Goal: Transaction & Acquisition: Purchase product/service

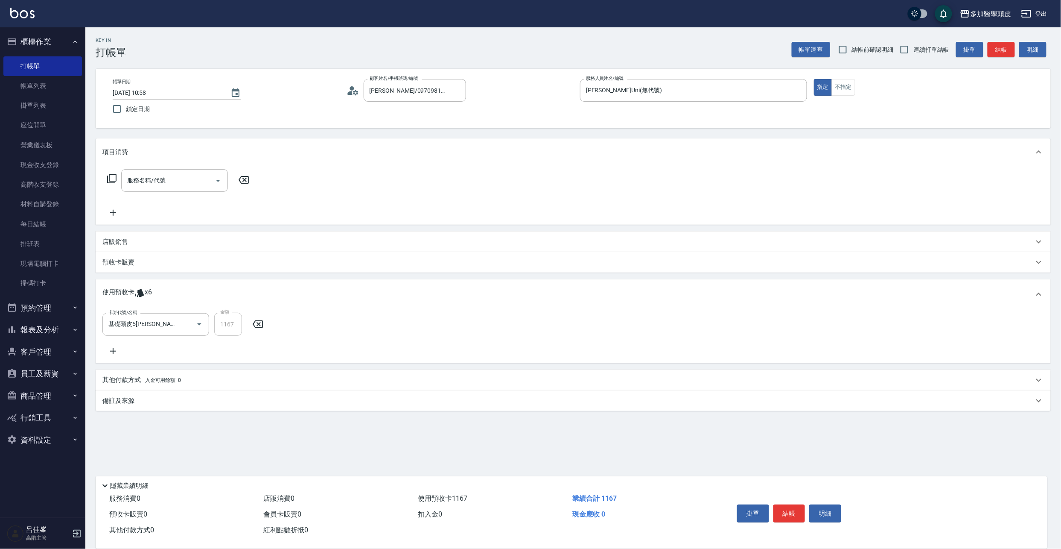
click at [62, 38] on button "櫃檯作業" at bounding box center [42, 42] width 79 height 22
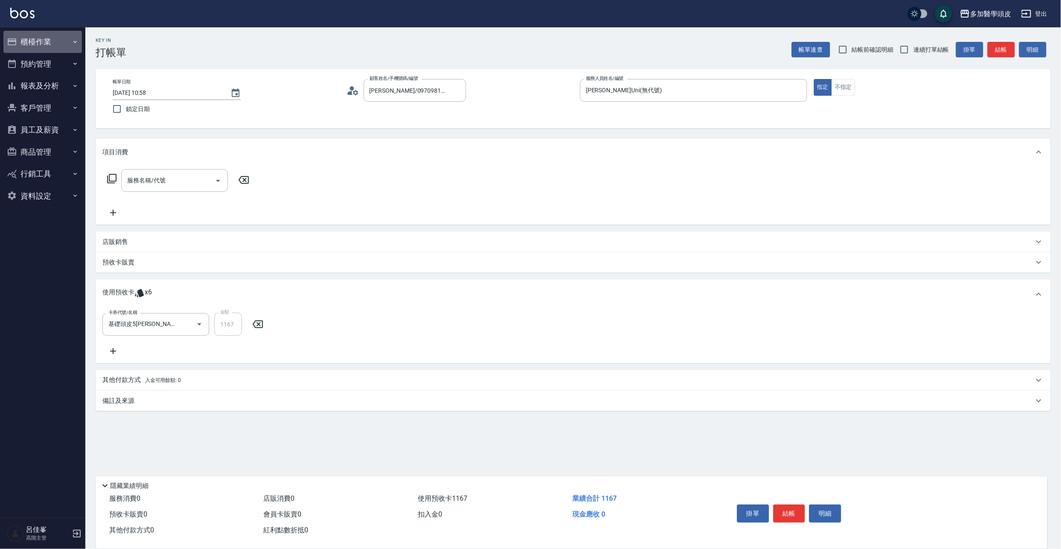
click at [50, 41] on button "櫃檯作業" at bounding box center [42, 42] width 79 height 22
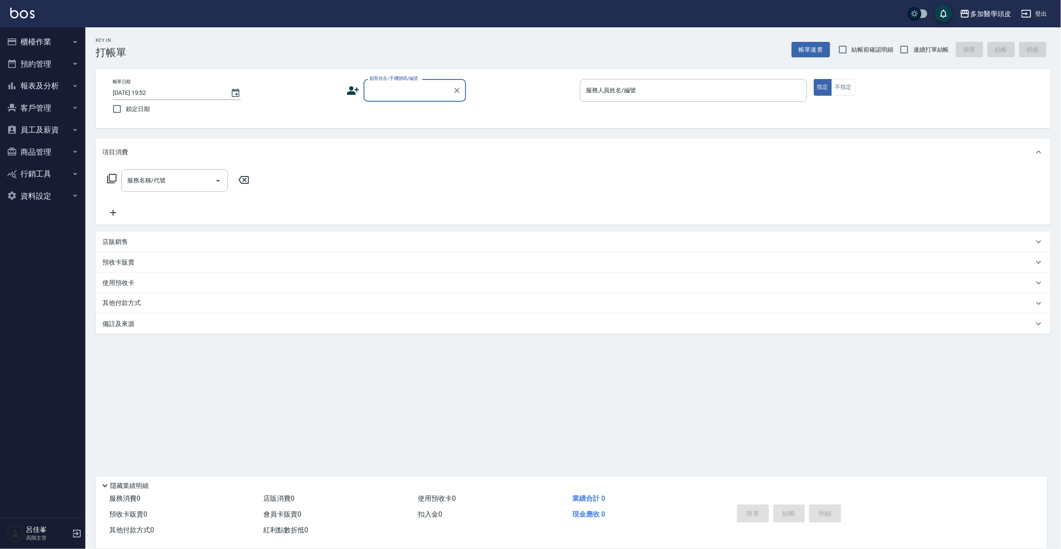
click at [386, 90] on input "顧客姓名/手機號碼/編號" at bounding box center [409, 90] width 82 height 15
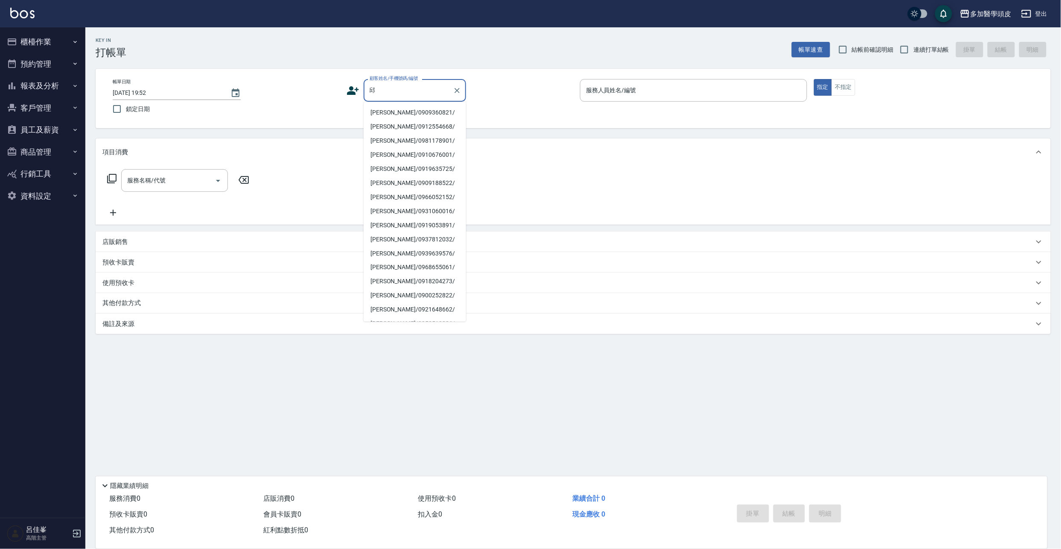
click at [376, 113] on li "邱志偉/0909360821/" at bounding box center [415, 112] width 102 height 14
type input "邱志偉/0909360821/"
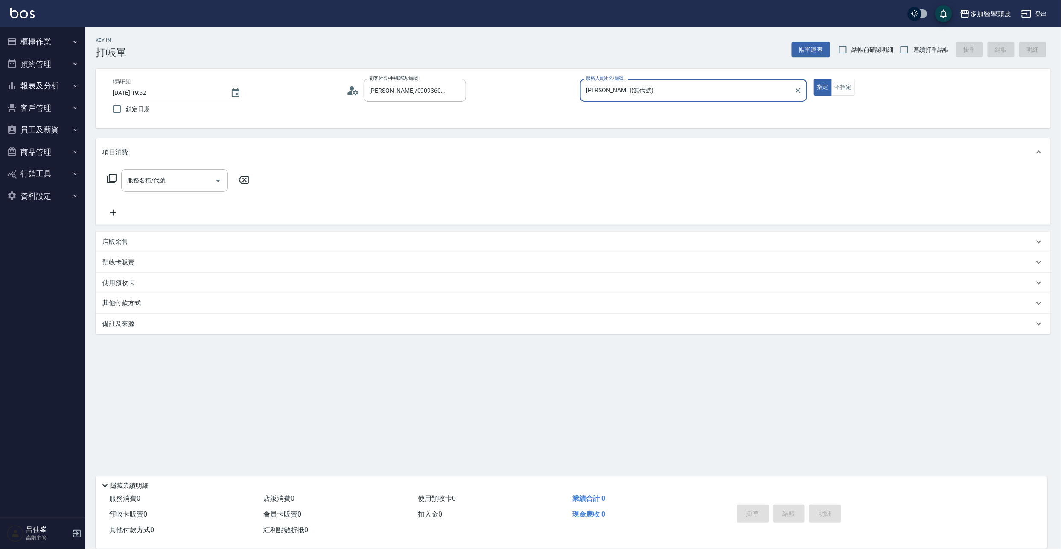
type input "張祖惠(無代號)"
click at [219, 185] on icon "Open" at bounding box center [218, 180] width 10 height 10
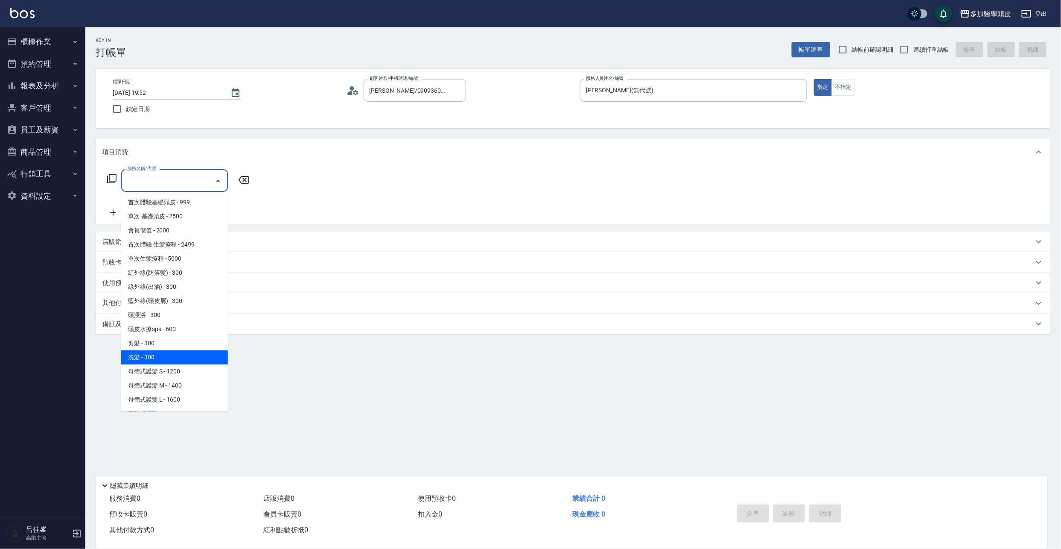
click at [158, 354] on span "洗髮 - 300" at bounding box center [174, 357] width 107 height 14
type input "洗髮(D002)"
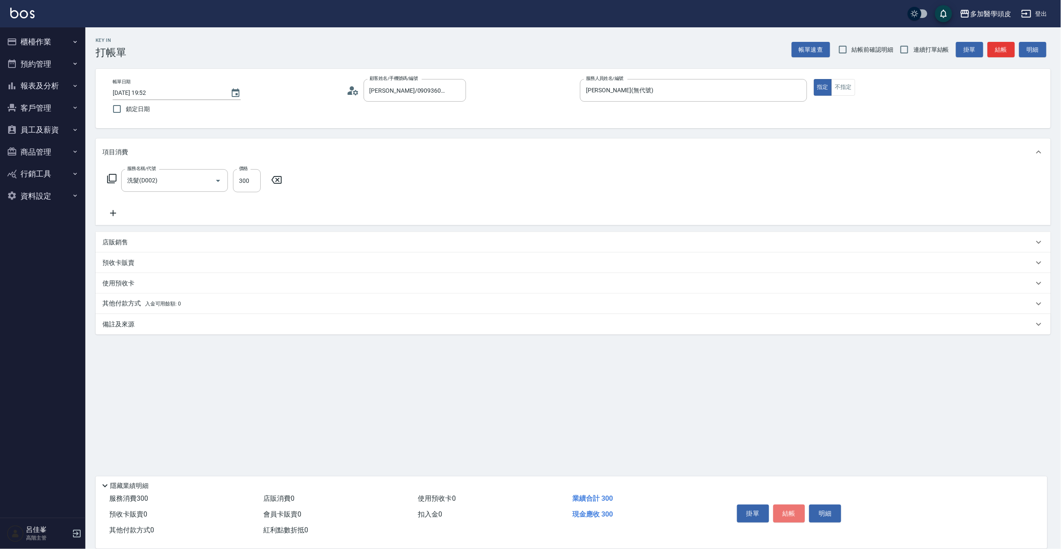
click at [781, 509] on button "結帳" at bounding box center [790, 513] width 32 height 18
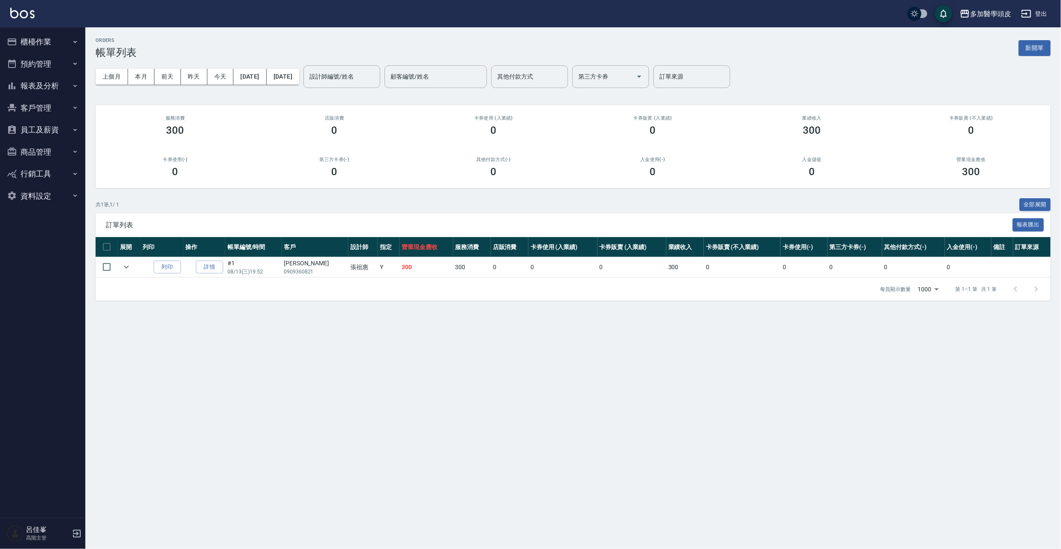
click at [48, 38] on button "櫃檯作業" at bounding box center [42, 42] width 79 height 22
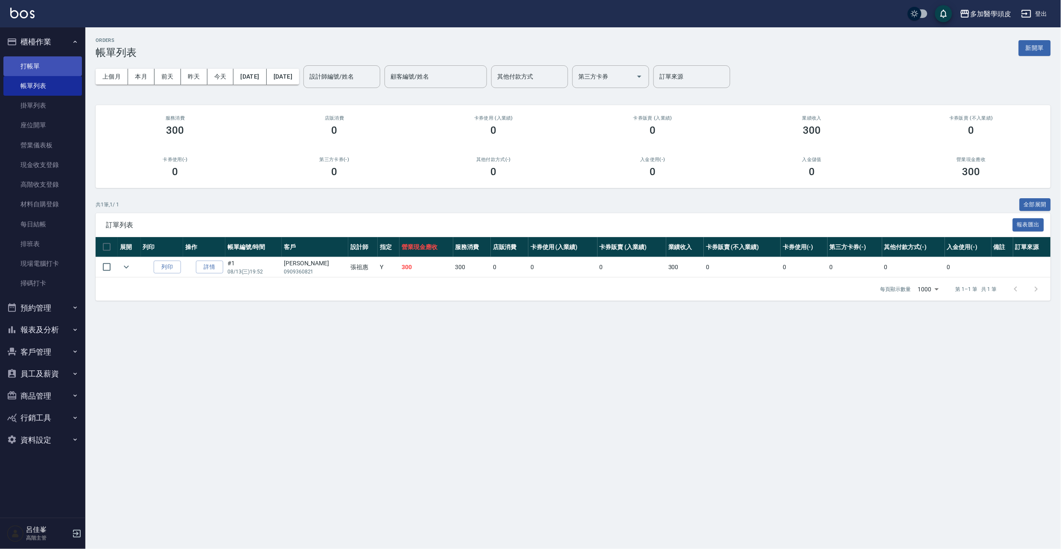
drag, startPoint x: 50, startPoint y: 69, endPoint x: 55, endPoint y: 68, distance: 4.7
click at [50, 68] on link "打帳單" at bounding box center [42, 66] width 79 height 20
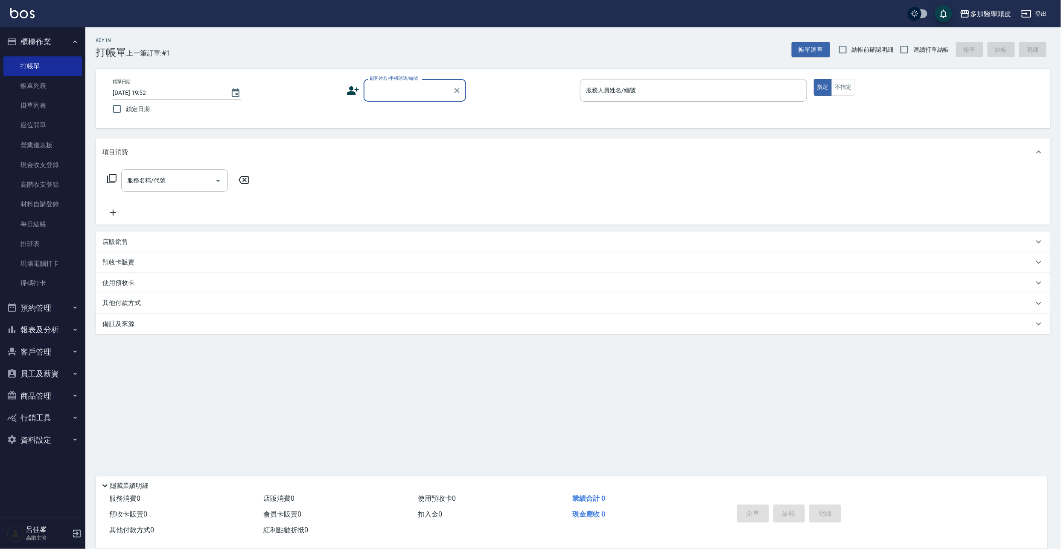
click at [381, 93] on input "顧客姓名/手機號碼/編號" at bounding box center [409, 90] width 82 height 15
type input "展"
click at [388, 127] on li "[PERSON_NAME]/0970981389/" at bounding box center [415, 127] width 102 height 14
type input "[PERSON_NAME]/0970981389/"
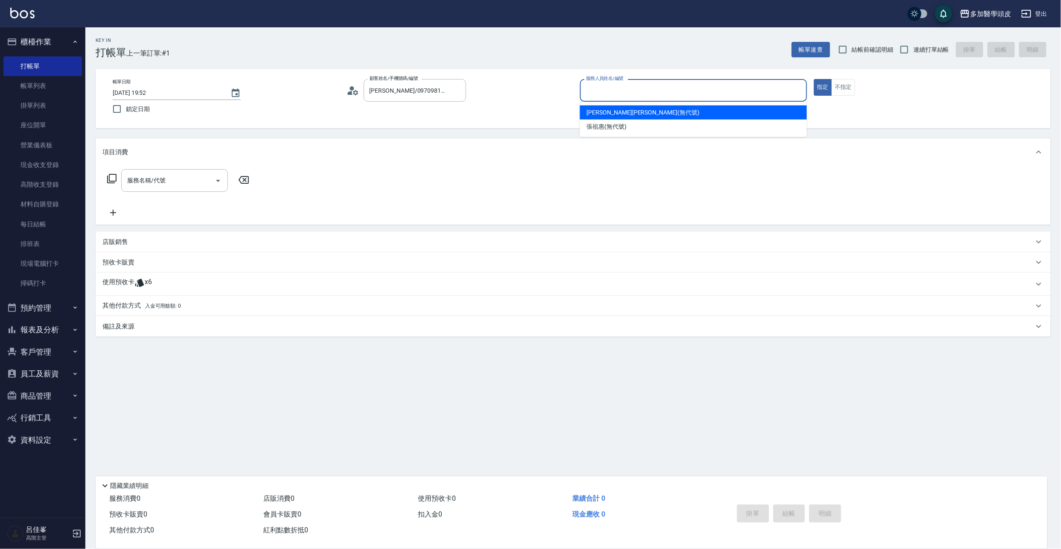
click at [618, 89] on input "服務人員姓名/編號" at bounding box center [693, 90] width 219 height 15
click at [620, 110] on span "葉小妹 Uni (無代號)" at bounding box center [643, 112] width 113 height 9
type input "[PERSON_NAME]Uni(無代號)"
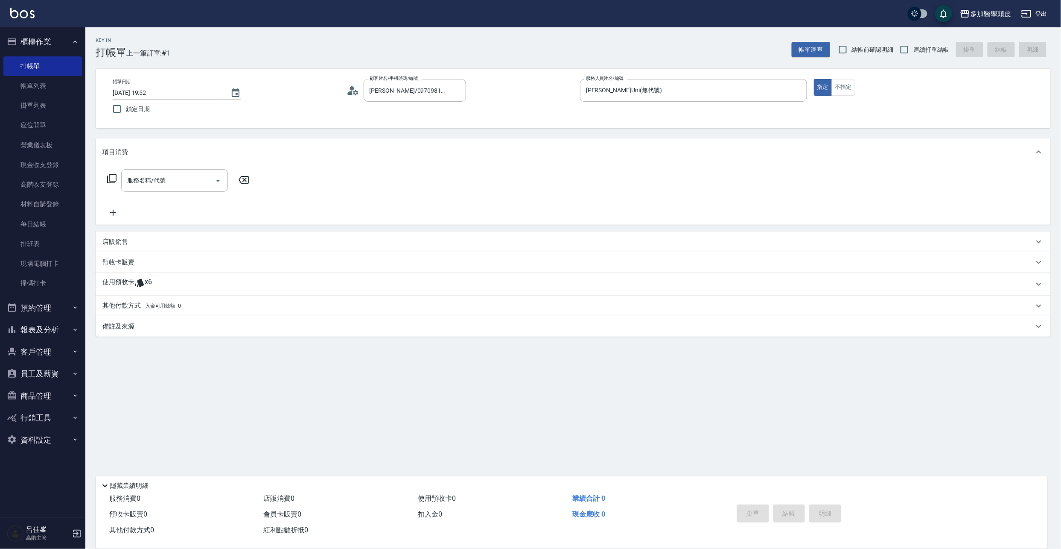
click at [143, 284] on icon at bounding box center [139, 283] width 9 height 8
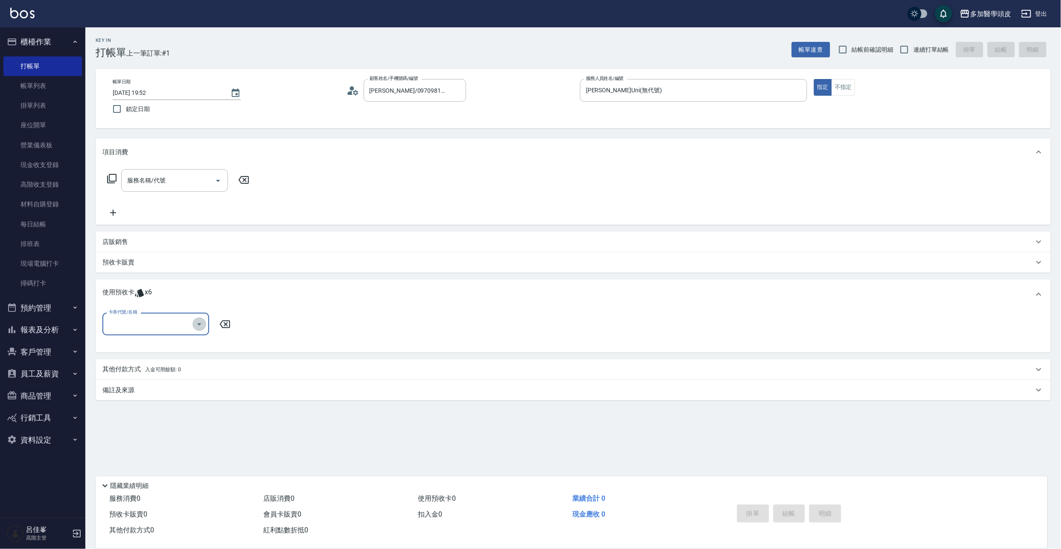
click at [201, 321] on icon "Open" at bounding box center [199, 324] width 10 height 10
